Goal: Use online tool/utility: Utilize a website feature to perform a specific function

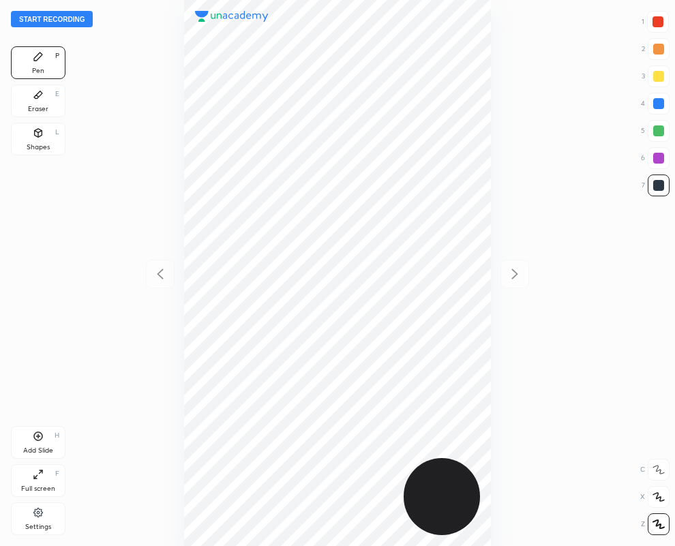
scroll to position [546, 457]
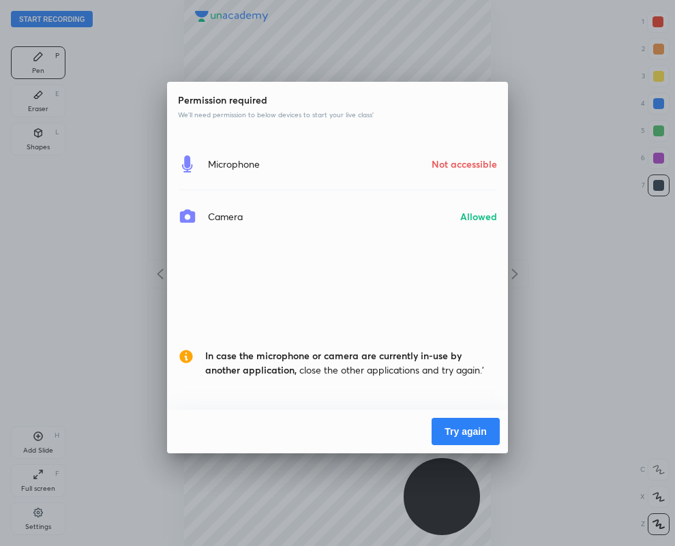
click at [460, 424] on button "Try again" at bounding box center [466, 431] width 68 height 27
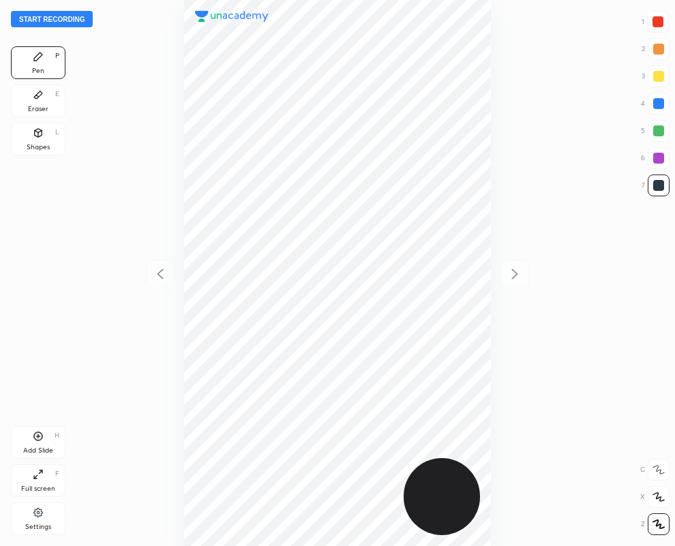
scroll to position [546, 457]
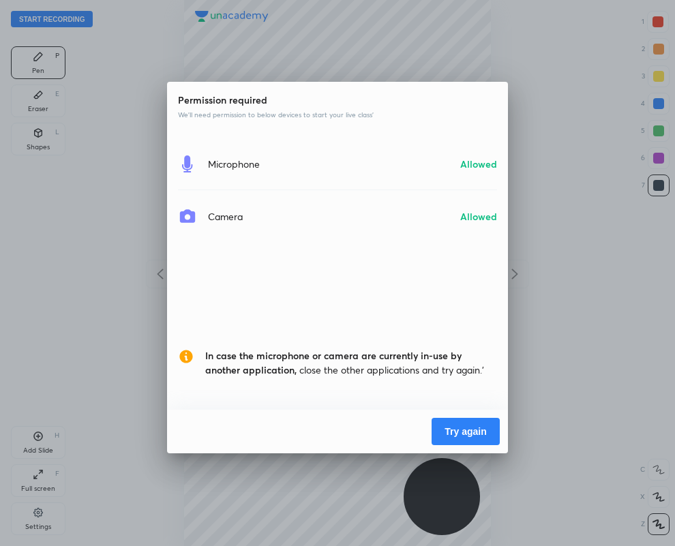
click at [458, 425] on button "Try again" at bounding box center [466, 431] width 68 height 27
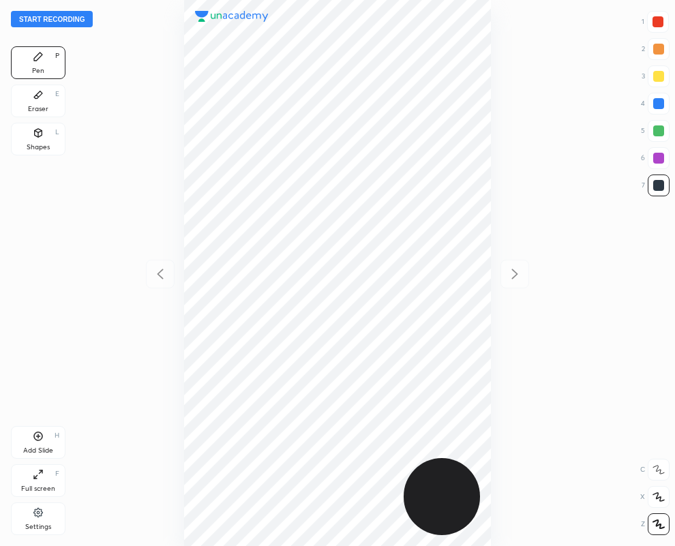
scroll to position [546, 457]
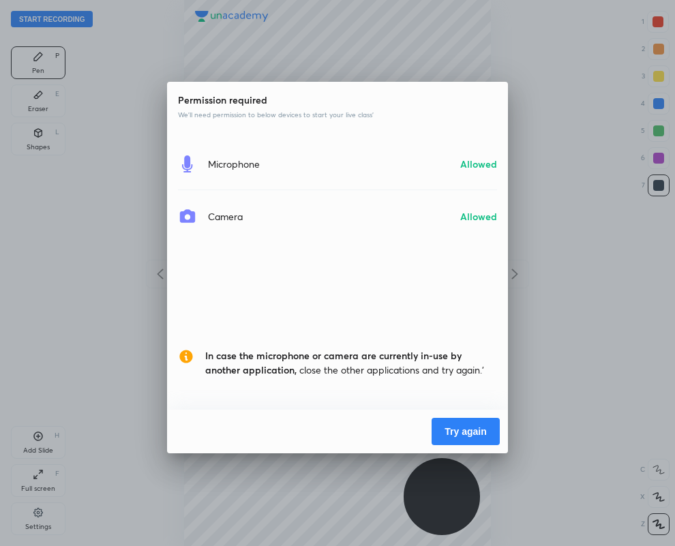
click at [477, 428] on button "Try again" at bounding box center [466, 431] width 68 height 27
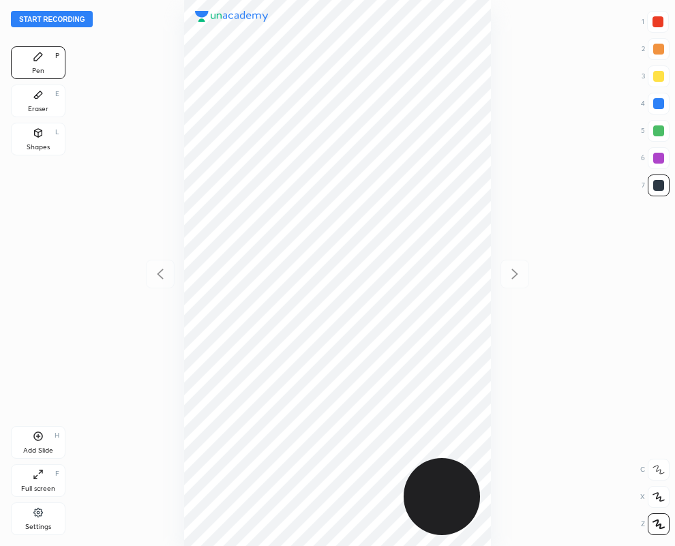
scroll to position [546, 457]
click at [38, 98] on icon at bounding box center [38, 95] width 8 height 8
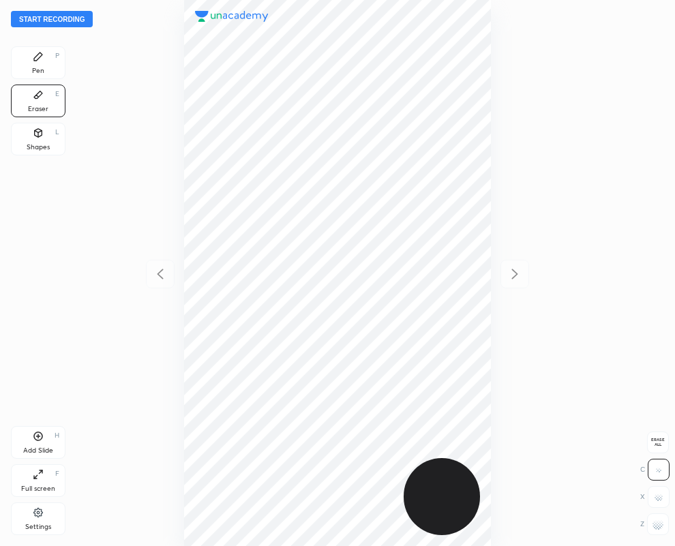
click at [33, 59] on icon at bounding box center [38, 56] width 11 height 11
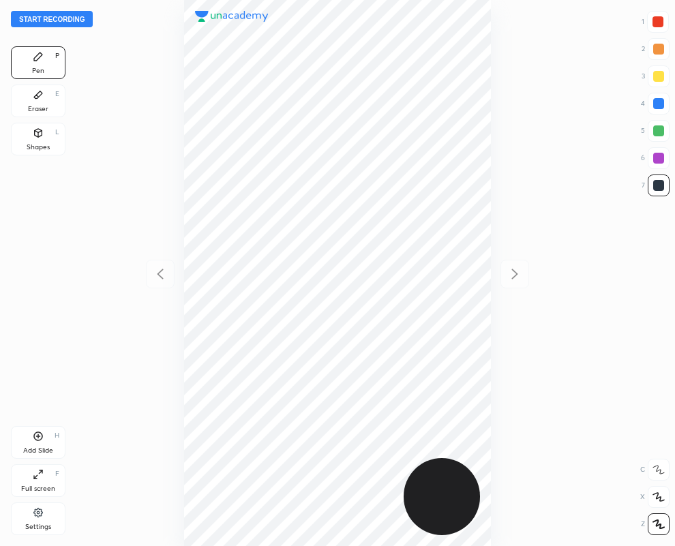
click at [665, 16] on div at bounding box center [658, 22] width 22 height 22
click at [43, 63] on div "Pen P" at bounding box center [38, 62] width 55 height 33
drag, startPoint x: 38, startPoint y: 101, endPoint x: 43, endPoint y: 116, distance: 15.8
click at [39, 100] on div "Eraser E" at bounding box center [38, 101] width 55 height 33
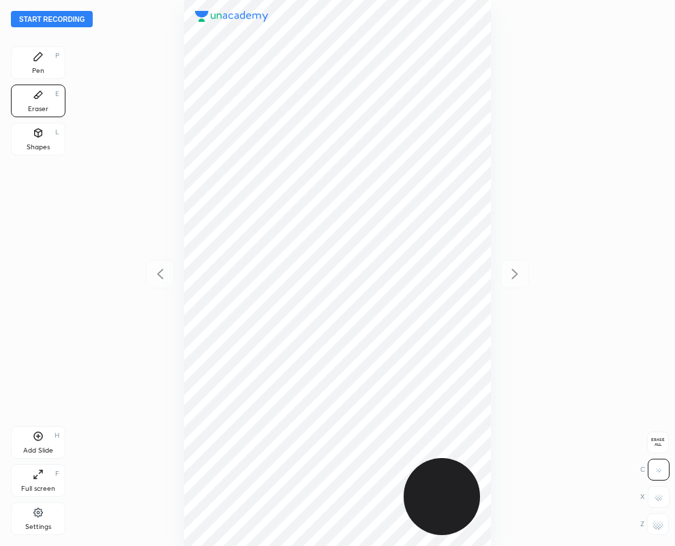
click at [660, 529] on rect at bounding box center [660, 529] width 1 height 1
click at [40, 59] on icon at bounding box center [38, 56] width 11 height 11
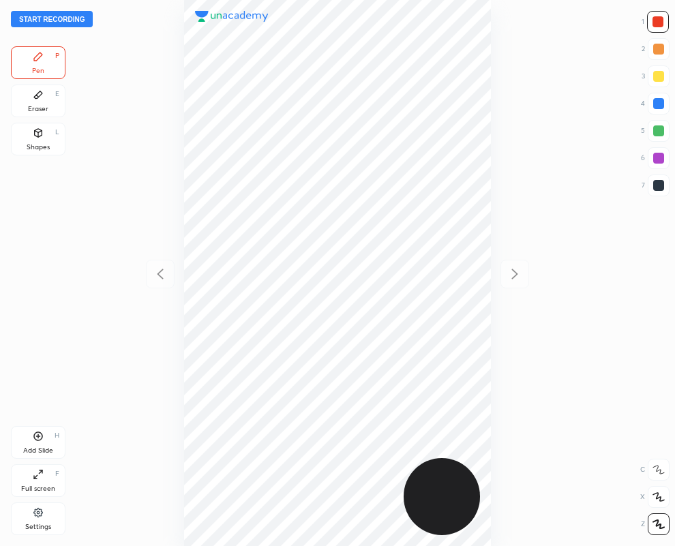
click at [656, 180] on div at bounding box center [659, 185] width 11 height 11
click at [667, 19] on div at bounding box center [658, 22] width 22 height 22
click at [660, 193] on div at bounding box center [659, 186] width 22 height 22
drag, startPoint x: 658, startPoint y: 20, endPoint x: 540, endPoint y: 123, distance: 156.7
click at [656, 20] on div at bounding box center [658, 21] width 11 height 11
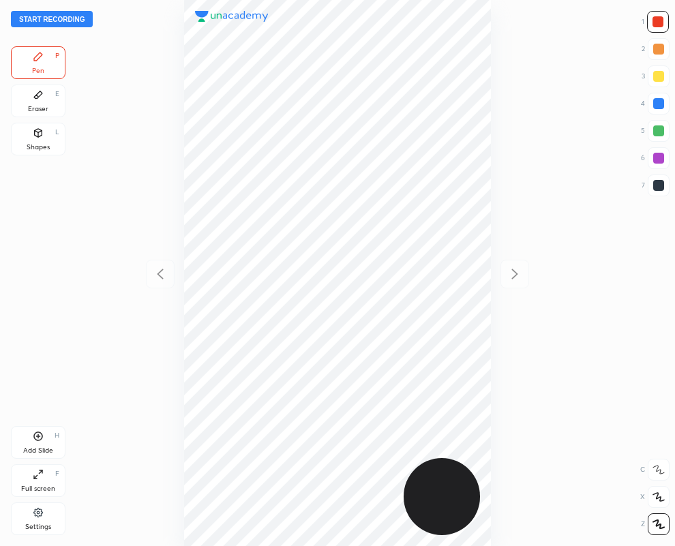
click at [33, 439] on icon at bounding box center [38, 436] width 11 height 11
click at [660, 186] on div at bounding box center [659, 185] width 11 height 11
click at [158, 274] on icon at bounding box center [160, 274] width 16 height 16
click at [509, 271] on icon at bounding box center [515, 274] width 16 height 16
drag, startPoint x: 30, startPoint y: 91, endPoint x: 117, endPoint y: 132, distance: 95.8
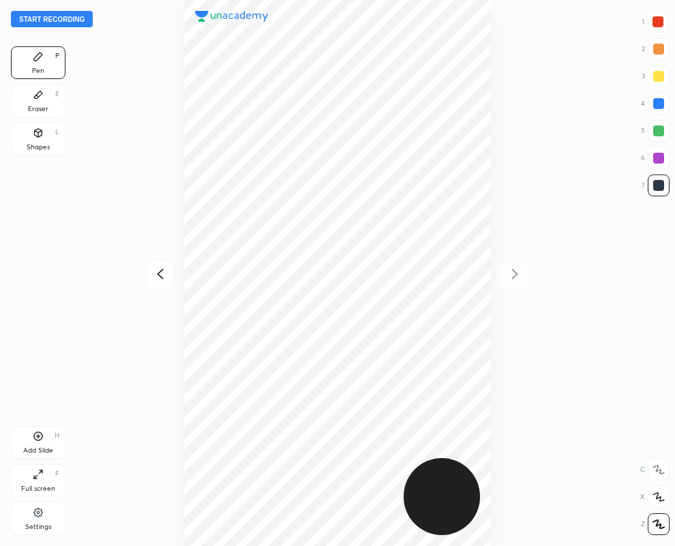
click at [36, 93] on div "Eraser E" at bounding box center [38, 101] width 55 height 33
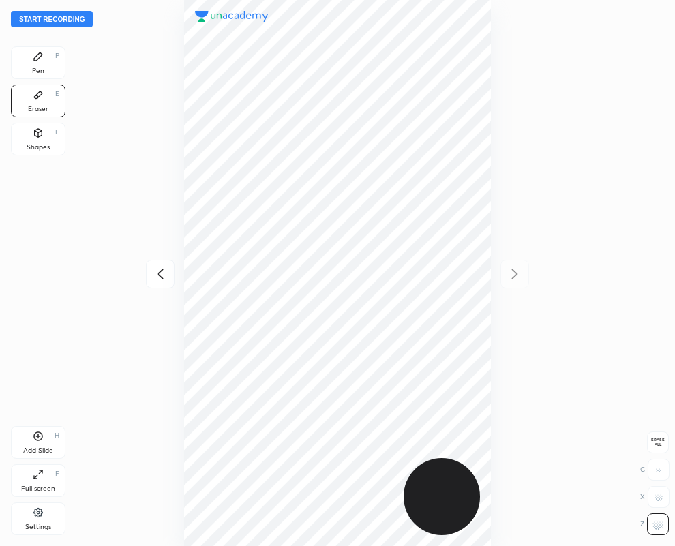
click at [43, 60] on icon at bounding box center [38, 56] width 11 height 11
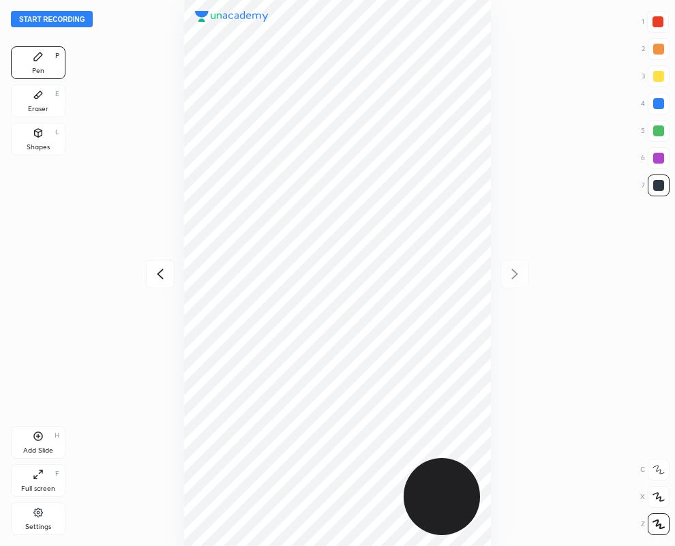
click at [161, 271] on icon at bounding box center [160, 274] width 6 height 10
click at [511, 271] on icon at bounding box center [515, 274] width 16 height 16
click at [655, 24] on div at bounding box center [658, 21] width 11 height 11
click at [654, 182] on div at bounding box center [659, 185] width 11 height 11
click at [656, 16] on div at bounding box center [658, 22] width 22 height 22
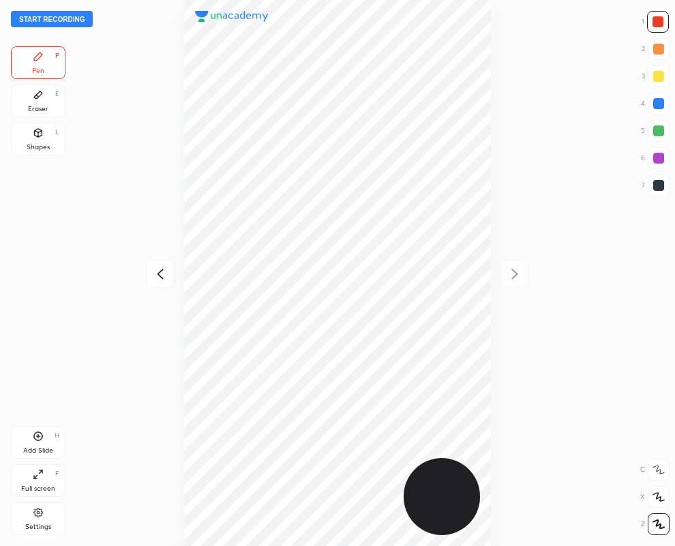
click at [41, 92] on icon at bounding box center [38, 95] width 8 height 8
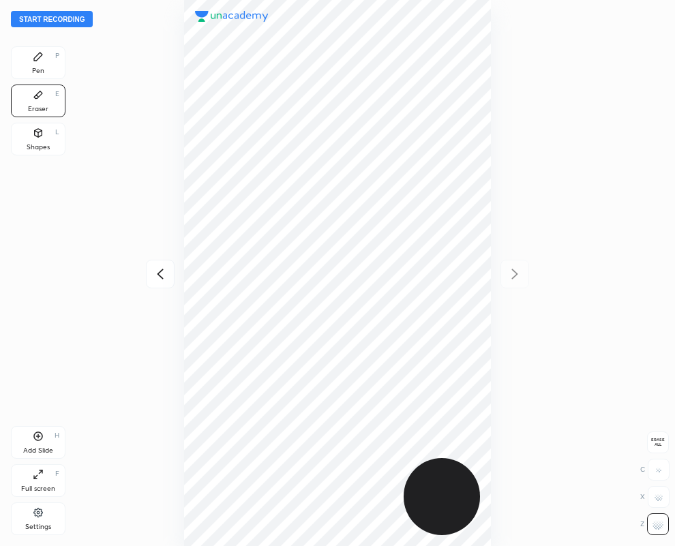
click at [59, 57] on div "Pen P" at bounding box center [38, 62] width 55 height 33
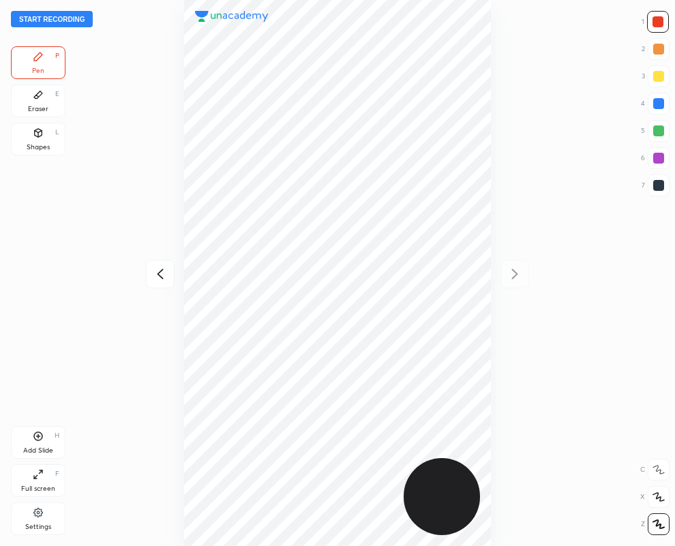
click at [657, 183] on div at bounding box center [659, 185] width 11 height 11
click at [657, 154] on div at bounding box center [659, 158] width 22 height 22
click at [158, 274] on icon at bounding box center [160, 274] width 6 height 10
click at [518, 273] on icon at bounding box center [515, 274] width 16 height 16
click at [158, 271] on icon at bounding box center [160, 274] width 16 height 16
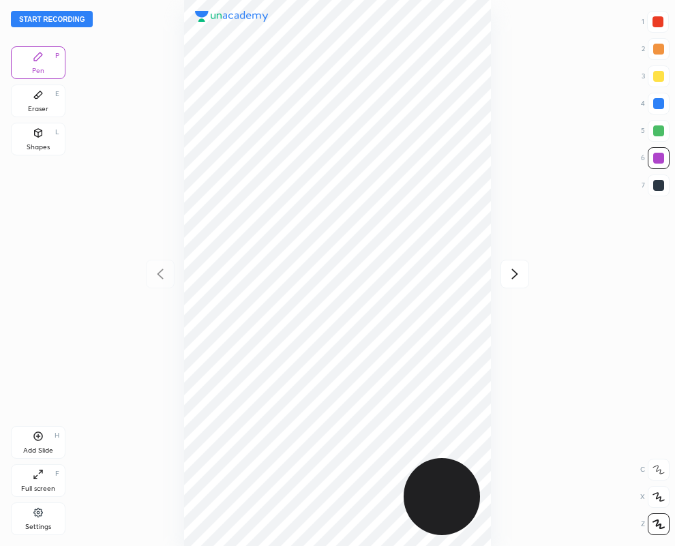
click at [52, 19] on button "Start recording" at bounding box center [52, 19] width 82 height 16
click at [516, 273] on icon at bounding box center [515, 274] width 6 height 10
click at [161, 271] on icon at bounding box center [160, 274] width 6 height 10
click at [514, 273] on icon at bounding box center [515, 274] width 16 height 16
click at [69, 18] on button "End recording" at bounding box center [49, 19] width 76 height 16
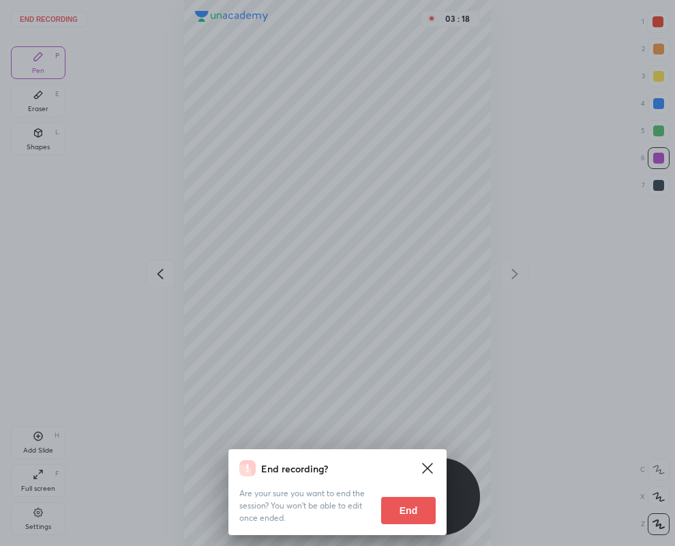
click at [389, 506] on button "End" at bounding box center [408, 510] width 55 height 27
